Goal: Browse casually

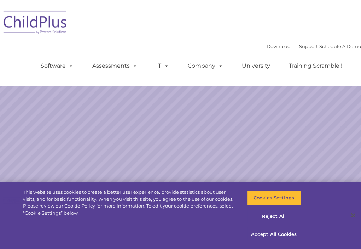
select select "MEDIUM"
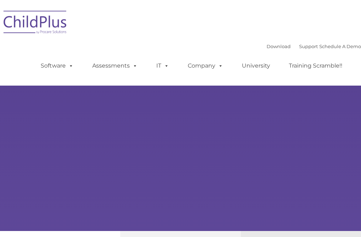
type input ""
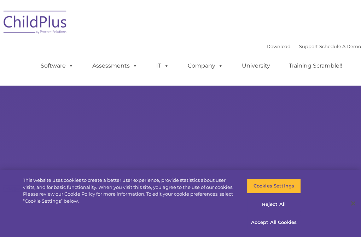
select select "MEDIUM"
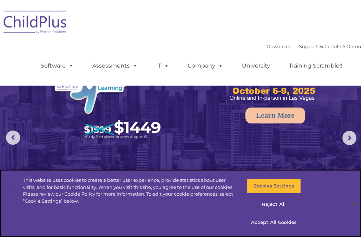
scroll to position [18, 0]
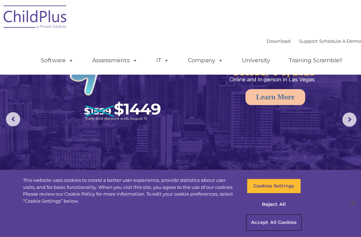
click at [275, 224] on button "Accept All Cookies" at bounding box center [274, 222] width 54 height 15
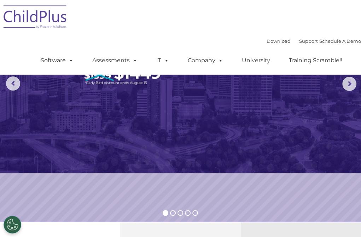
scroll to position [0, 0]
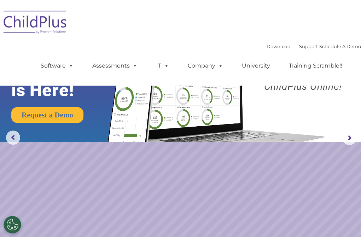
click at [47, 18] on img at bounding box center [35, 23] width 71 height 35
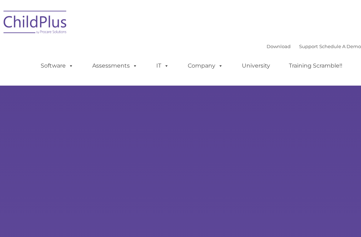
select select "MEDIUM"
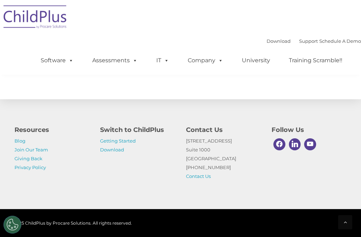
scroll to position [896, 0]
